Goal: Information Seeking & Learning: Learn about a topic

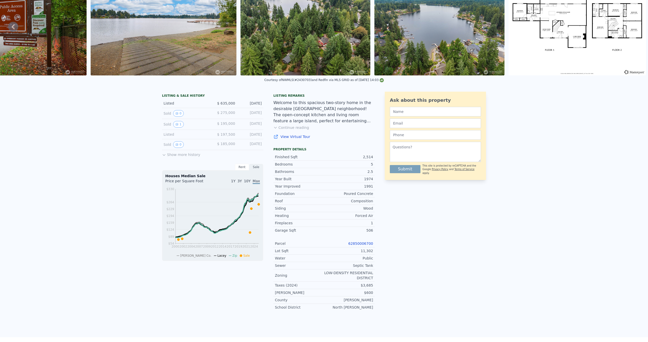
scroll to position [2, 0]
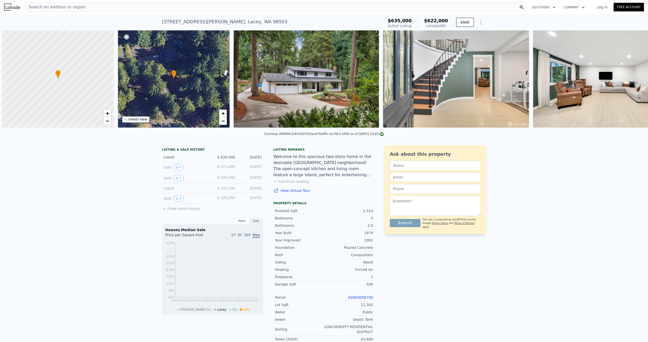
scroll to position [0, 2]
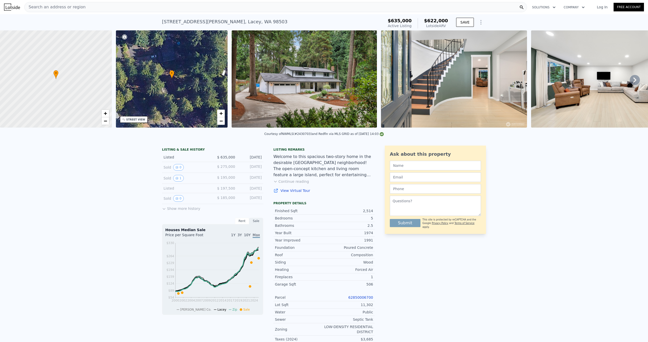
click at [169, 211] on button "Show more history" at bounding box center [181, 207] width 38 height 7
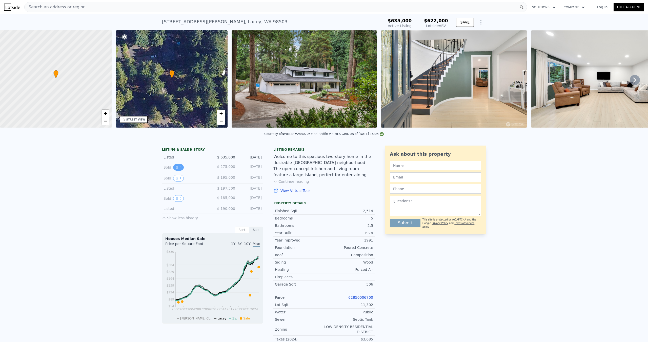
click at [177, 170] on button "0" at bounding box center [178, 167] width 11 height 7
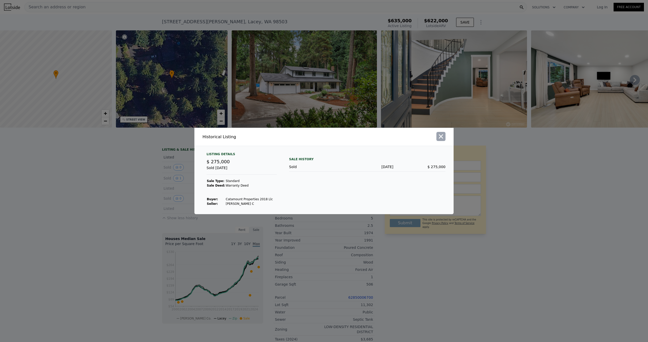
click at [439, 139] on icon "button" at bounding box center [440, 136] width 7 height 7
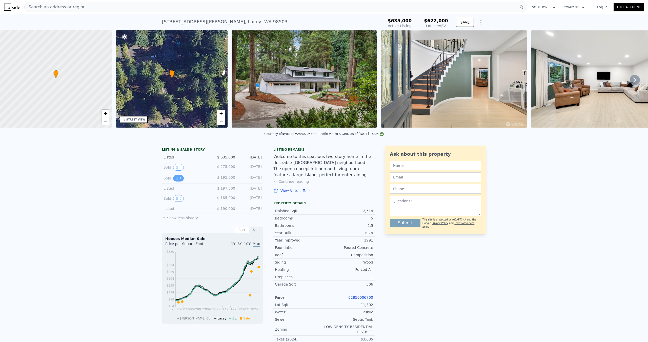
click at [175, 180] on icon "View historical data" at bounding box center [176, 178] width 3 height 3
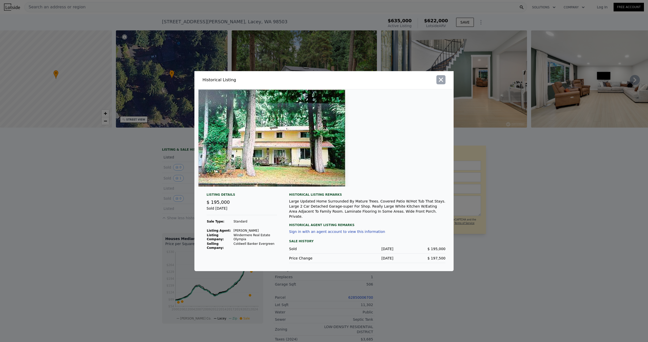
click at [441, 82] on icon "button" at bounding box center [440, 79] width 7 height 7
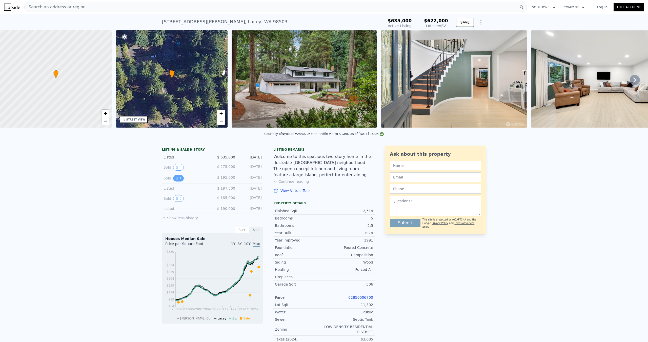
click at [177, 181] on button "1" at bounding box center [178, 178] width 11 height 7
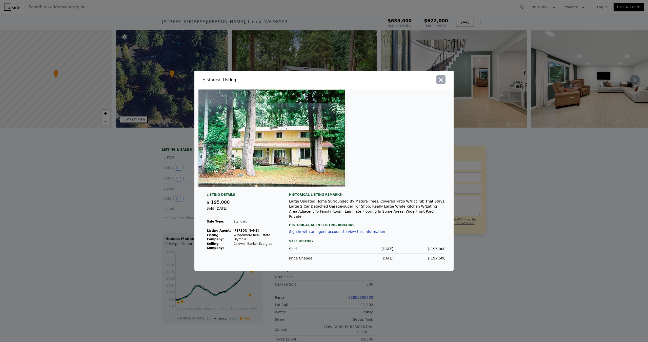
click at [440, 81] on icon "button" at bounding box center [441, 79] width 4 height 4
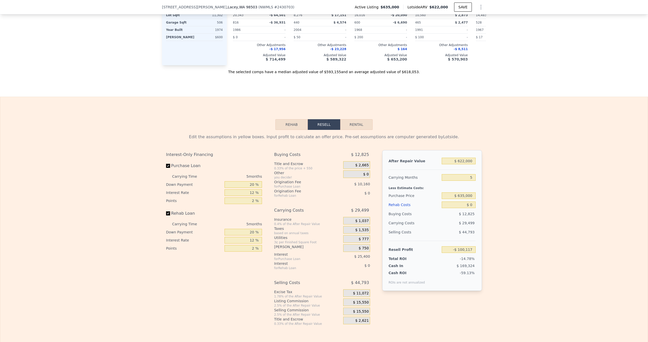
scroll to position [707, 0]
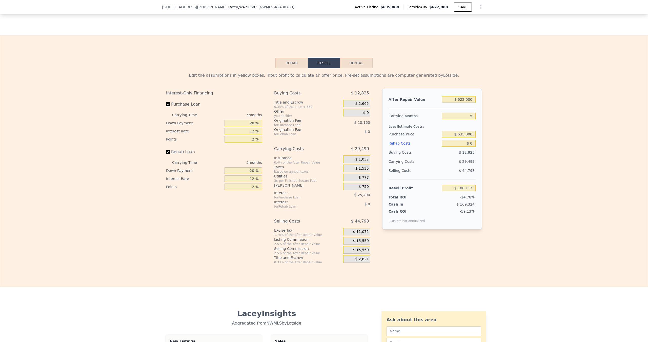
click at [356, 68] on button "Rental" at bounding box center [356, 63] width 32 height 11
select select "30"
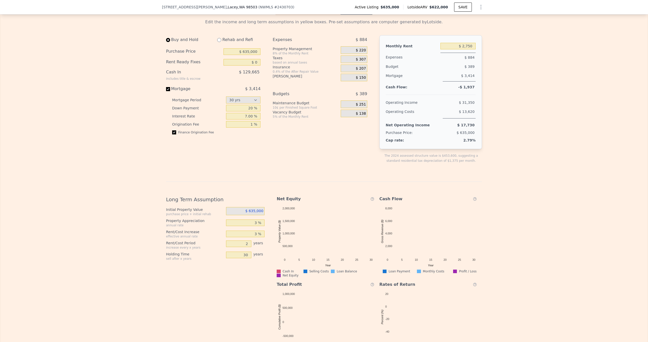
scroll to position [758, 0]
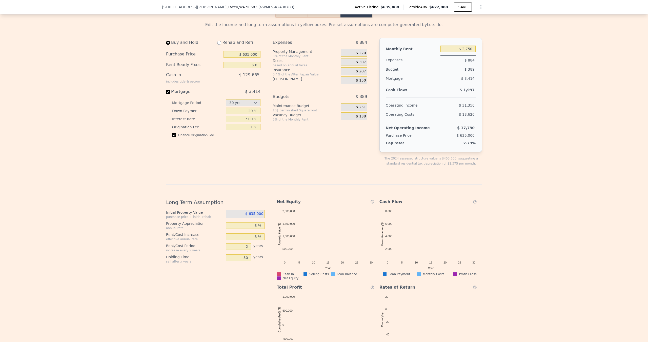
click at [325, 18] on button "Resell" at bounding box center [324, 12] width 32 height 11
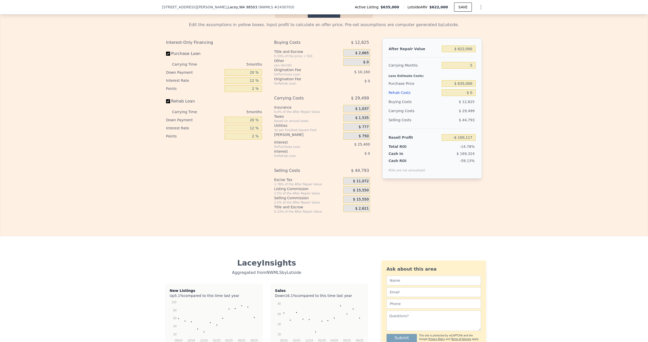
click at [289, 18] on button "Rehab" at bounding box center [291, 12] width 32 height 11
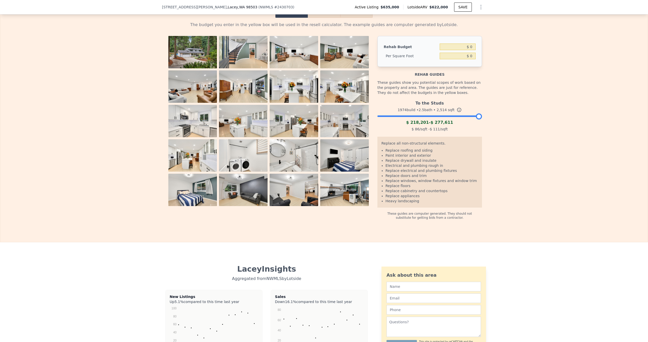
click at [357, 18] on button "Rental" at bounding box center [356, 12] width 32 height 11
select select "30"
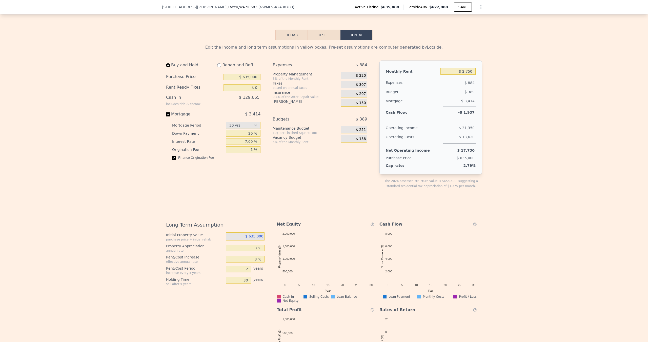
scroll to position [732, 0]
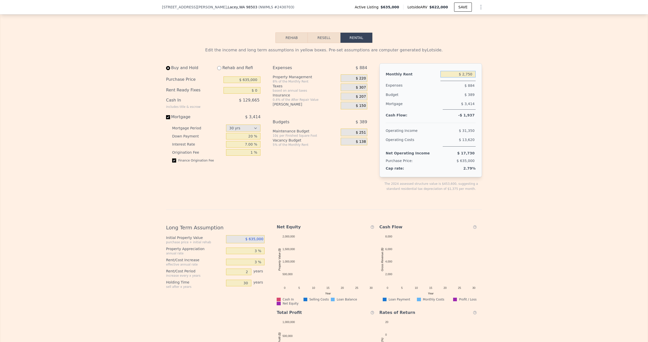
drag, startPoint x: 452, startPoint y: 80, endPoint x: 497, endPoint y: 83, distance: 44.9
click at [497, 83] on div "Edit the income and long term assumptions in yellow boxes. Pre-set assumptions …" at bounding box center [324, 215] width 648 height 344
click at [470, 123] on div at bounding box center [431, 121] width 90 height 4
drag, startPoint x: 457, startPoint y: 79, endPoint x: 486, endPoint y: 83, distance: 29.6
click at [486, 83] on div "Edit the income and long term assumptions in yellow boxes. Pre-set assumptions …" at bounding box center [324, 215] width 648 height 344
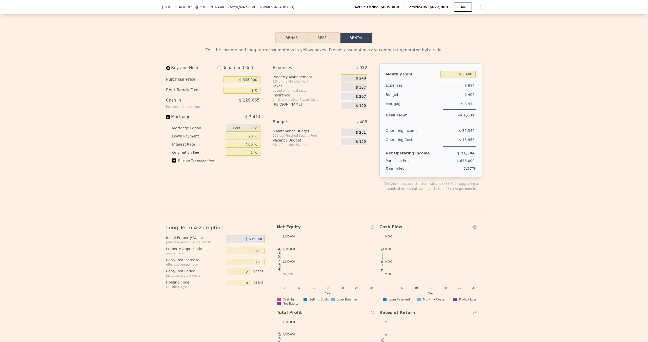
click at [452, 99] on div "$ 406" at bounding box center [449, 94] width 53 height 9
drag, startPoint x: 457, startPoint y: 78, endPoint x: 485, endPoint y: 82, distance: 28.6
click at [485, 82] on div "Edit the income and long term assumptions in yellow boxes. Pre-set assumptions …" at bounding box center [324, 215] width 648 height 344
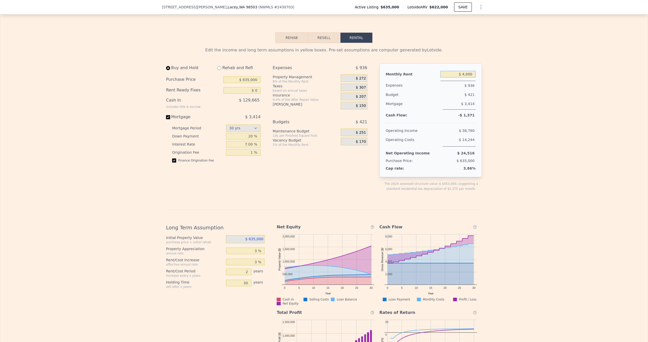
type input "$ 4,000"
click at [474, 97] on div "Monthly Rent $ 4,000 Expenses $ 936 Budget $ 421 Mortgage $ 3,414 Cash Flow: -$…" at bounding box center [430, 120] width 103 height 114
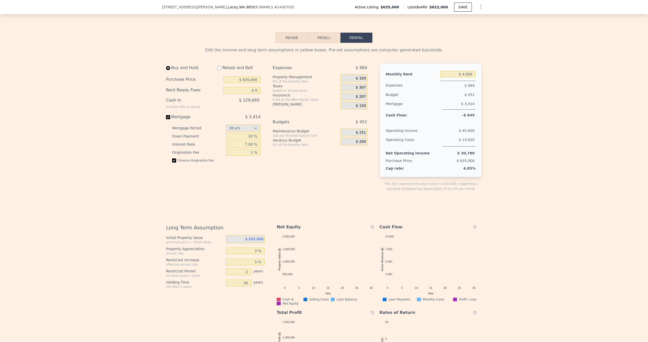
click at [579, 219] on div "Edit the income and long term assumptions in yellow boxes. Pre-set assumptions …" at bounding box center [324, 215] width 648 height 344
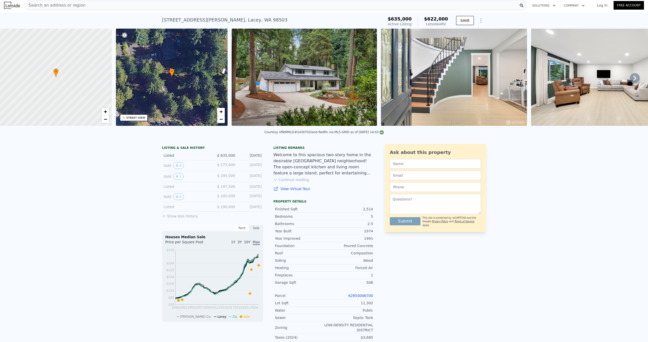
scroll to position [0, 0]
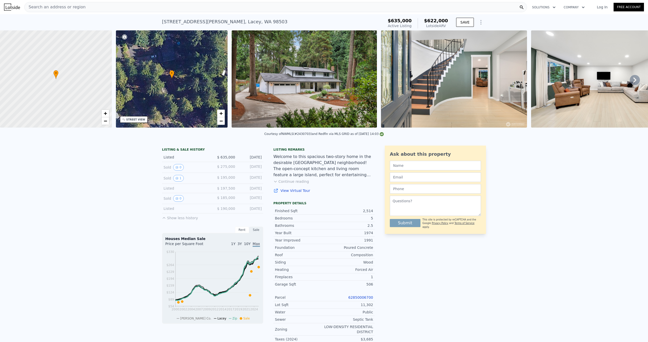
click at [12, 8] on img at bounding box center [12, 7] width 16 height 7
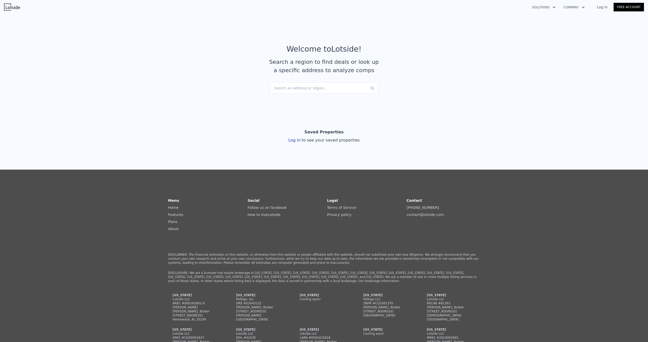
click at [304, 87] on div "Search an address or region..." at bounding box center [324, 88] width 108 height 11
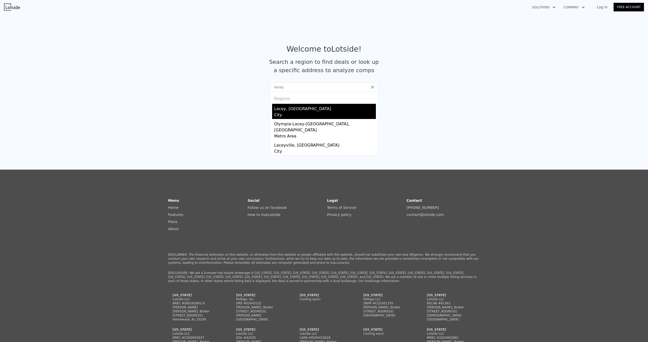
type input "lacey"
click at [292, 108] on div "Lacey, [GEOGRAPHIC_DATA]" at bounding box center [325, 108] width 102 height 8
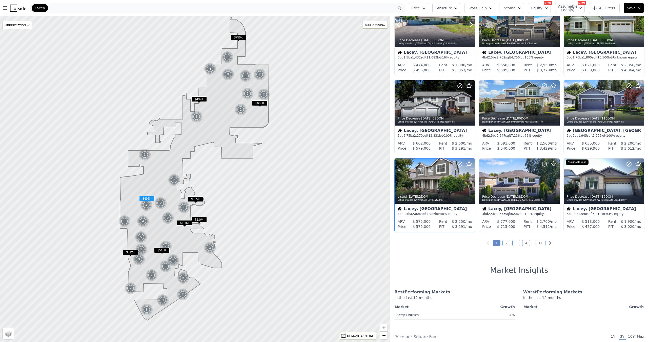
scroll to position [127, 0]
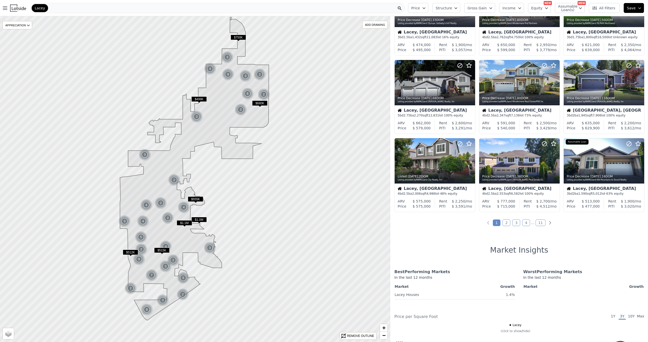
click at [506, 222] on link "2" at bounding box center [507, 222] width 8 height 7
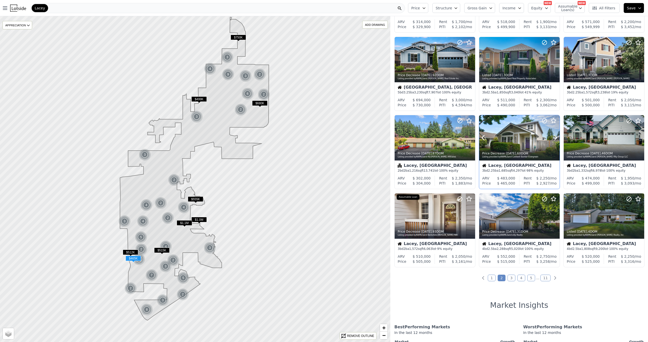
scroll to position [101, 0]
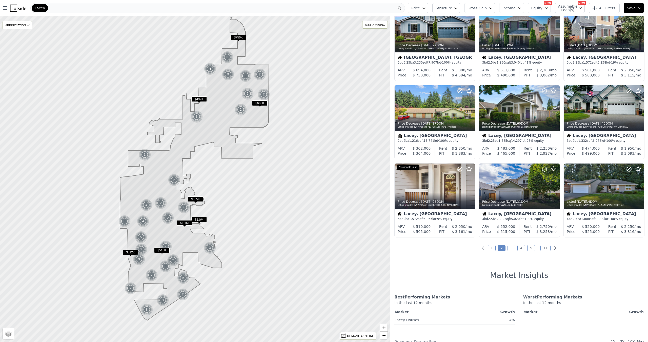
click at [513, 246] on link "3" at bounding box center [512, 248] width 8 height 7
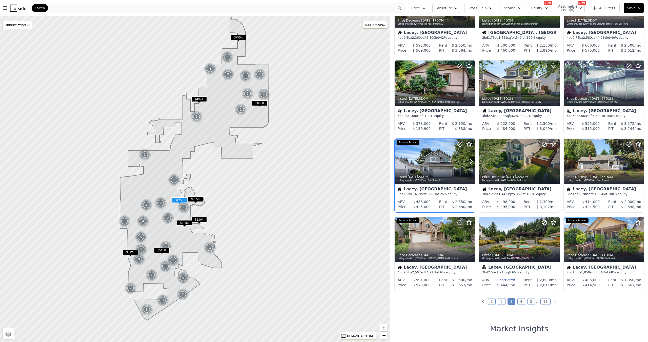
scroll to position [76, 0]
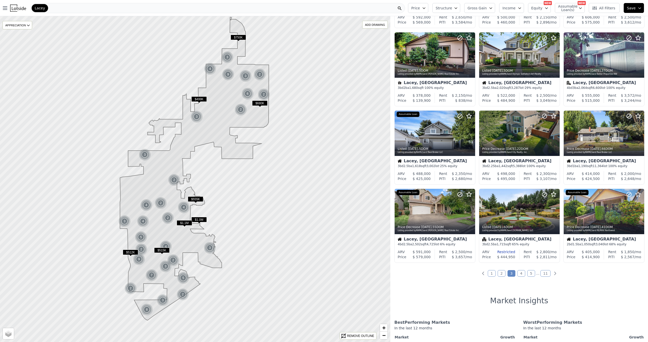
click at [44, 9] on div "Lacey" at bounding box center [40, 8] width 16 height 8
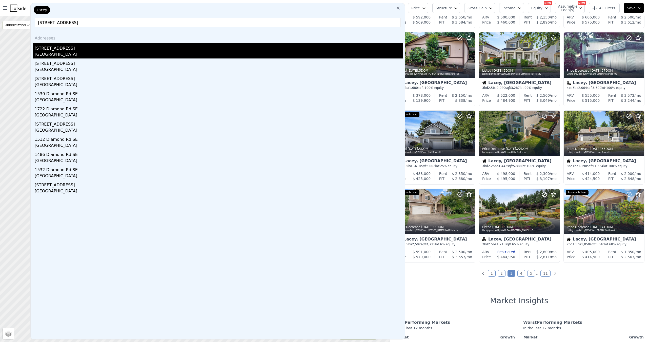
type input "[STREET_ADDRESS]"
click at [64, 50] on div "[STREET_ADDRESS]" at bounding box center [219, 47] width 368 height 8
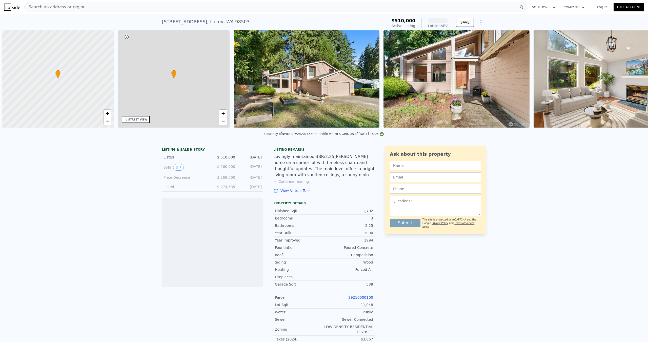
scroll to position [0, 2]
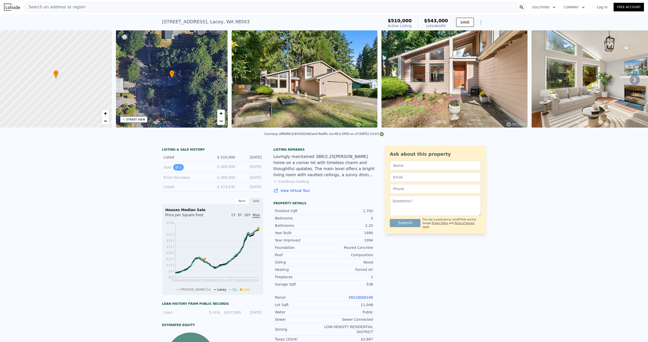
click at [180, 171] on button "1" at bounding box center [178, 167] width 11 height 7
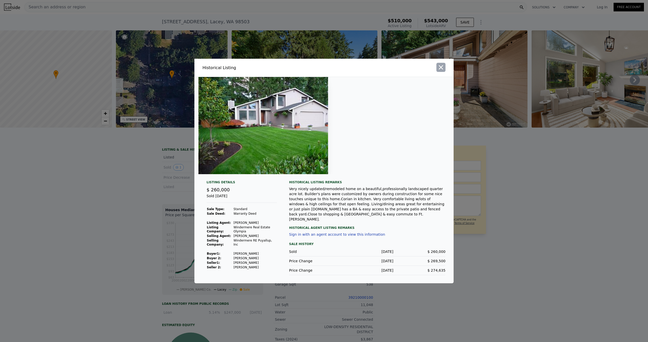
click at [444, 70] on icon "button" at bounding box center [440, 67] width 7 height 7
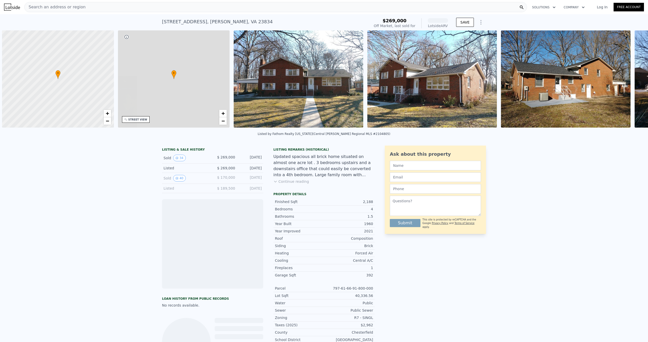
scroll to position [0, 2]
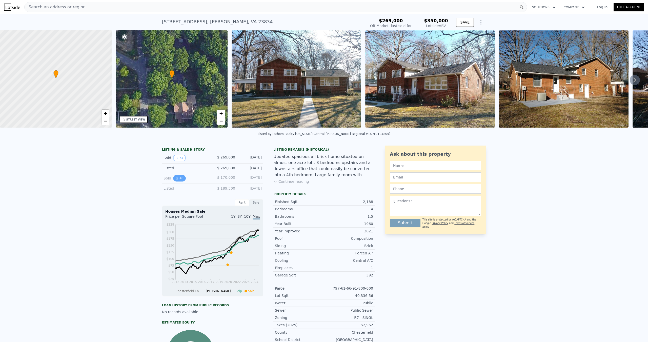
click at [177, 181] on button "40" at bounding box center [179, 178] width 12 height 7
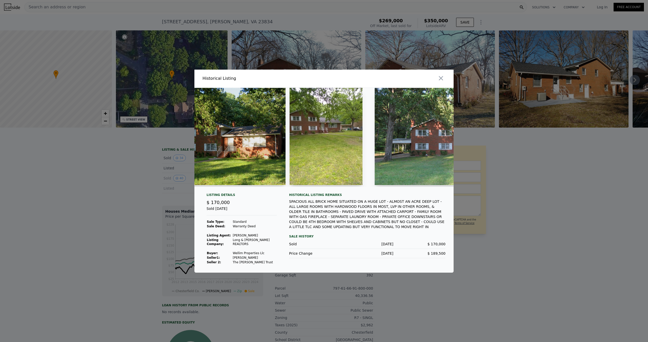
scroll to position [0, 0]
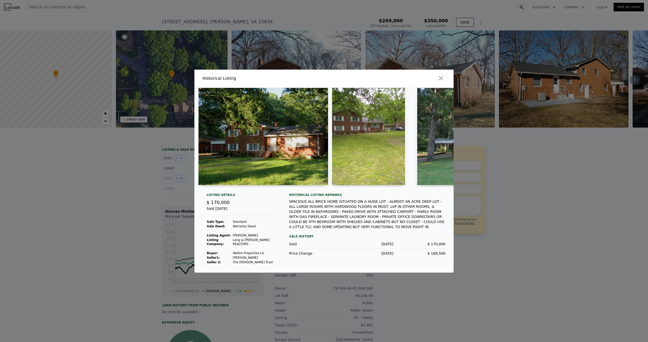
click at [121, 187] on div at bounding box center [324, 171] width 648 height 342
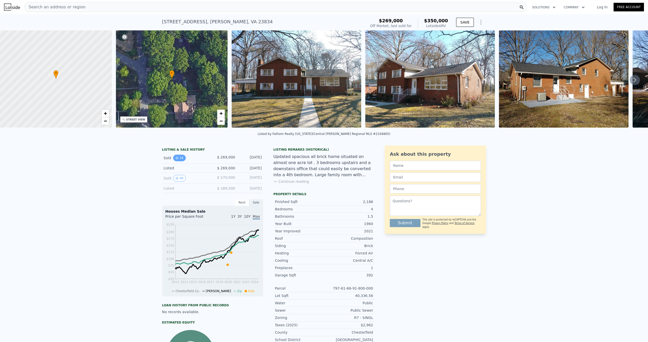
click at [176, 159] on icon "View historical data" at bounding box center [177, 158] width 2 height 2
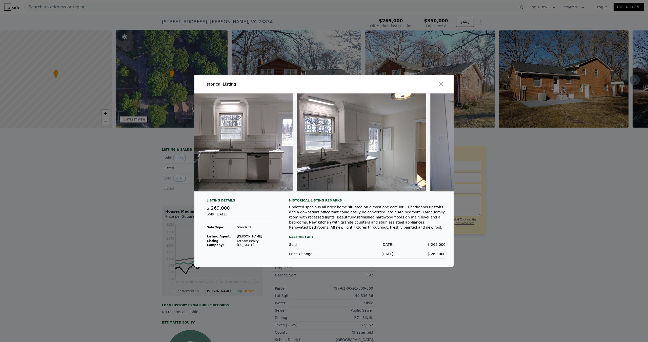
scroll to position [0, 2033]
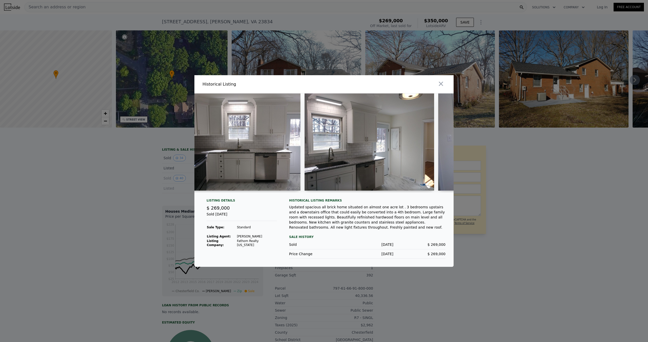
click at [134, 189] on div at bounding box center [324, 171] width 648 height 342
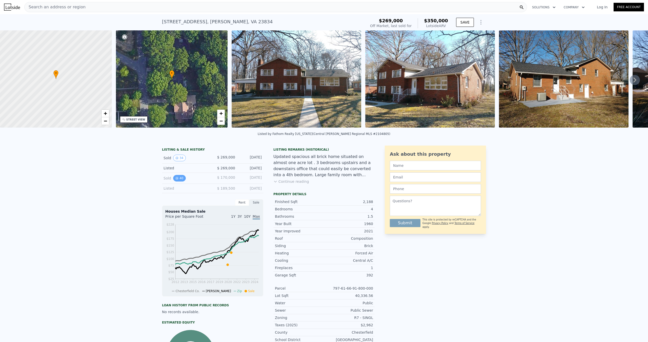
click at [175, 180] on icon "View historical data" at bounding box center [176, 178] width 3 height 3
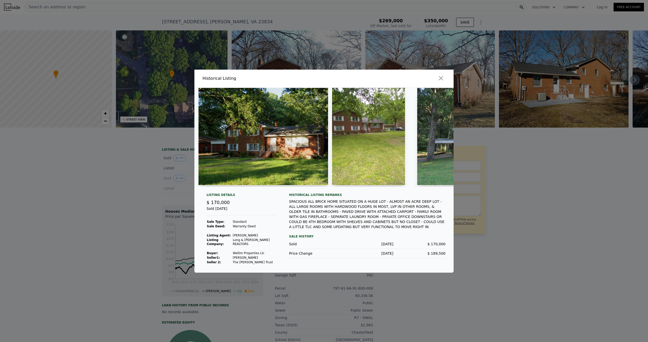
click at [256, 156] on img at bounding box center [263, 136] width 130 height 97
click at [140, 182] on div at bounding box center [324, 171] width 648 height 342
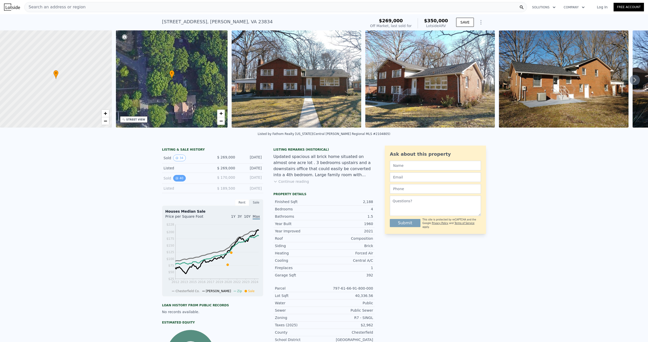
click at [180, 181] on button "40" at bounding box center [179, 178] width 12 height 7
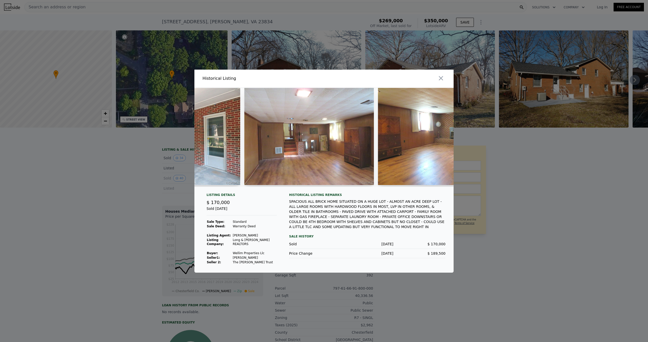
scroll to position [0, 685]
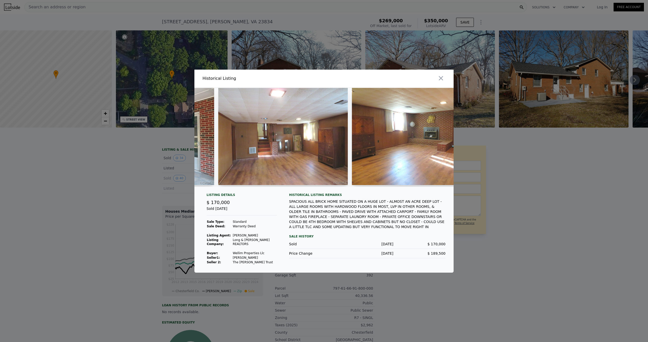
drag, startPoint x: 259, startPoint y: 186, endPoint x: 266, endPoint y: 186, distance: 7.1
click at [266, 186] on div at bounding box center [283, 137] width 130 height 99
drag, startPoint x: 257, startPoint y: 185, endPoint x: 269, endPoint y: 187, distance: 12.0
click at [269, 187] on div at bounding box center [323, 137] width 259 height 99
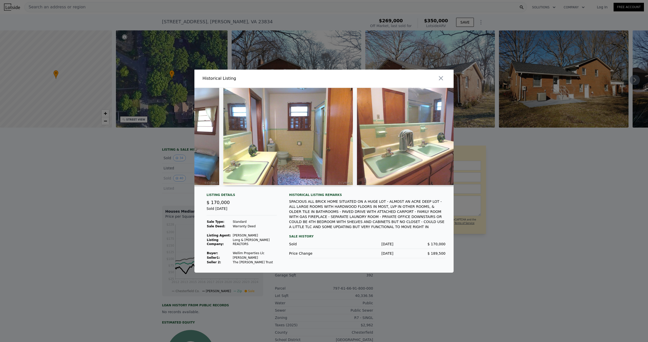
scroll to position [0, 4037]
